Goal: Task Accomplishment & Management: Complete application form

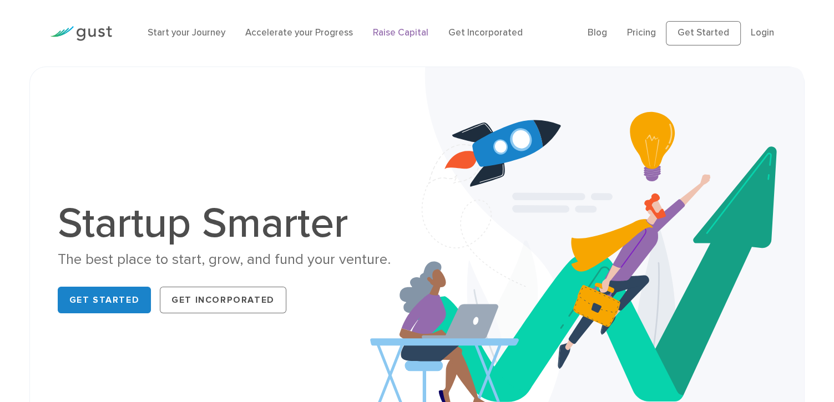
click at [402, 31] on link "Raise Capital" at bounding box center [401, 32] width 56 height 11
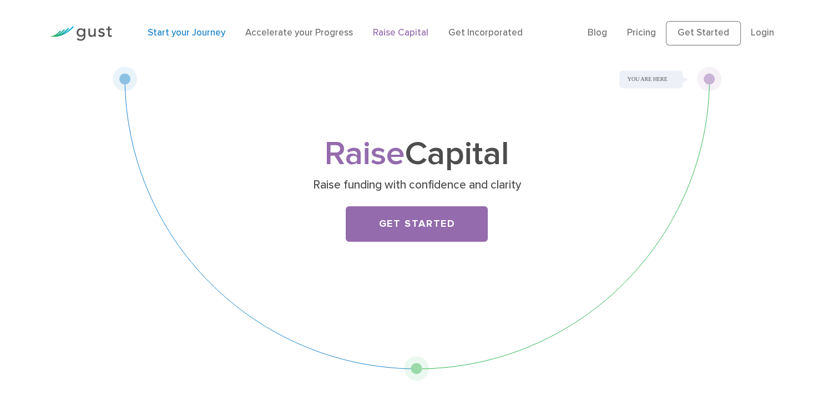
click at [192, 30] on link "Start your Journey" at bounding box center [187, 32] width 78 height 11
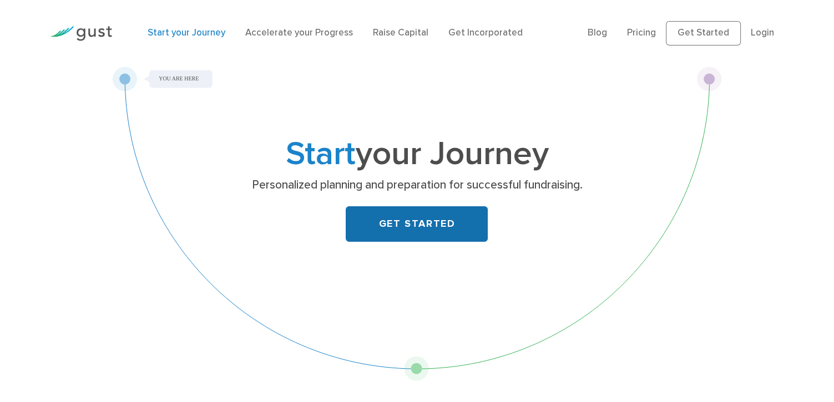
click at [407, 231] on link "GET STARTED" at bounding box center [417, 224] width 142 height 36
